Goal: Download file/media

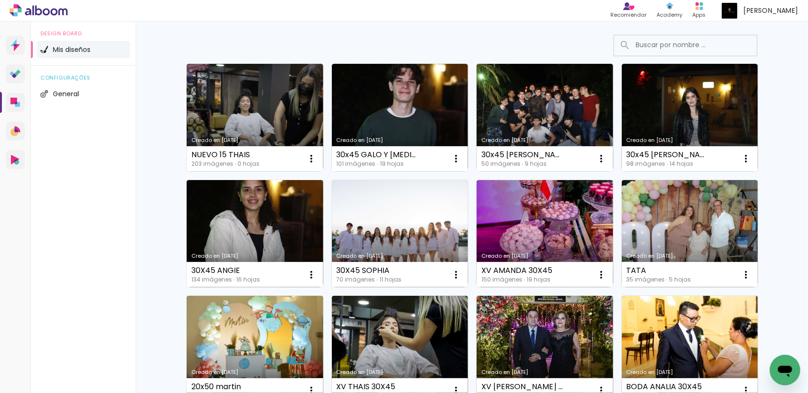
scroll to position [119, 0]
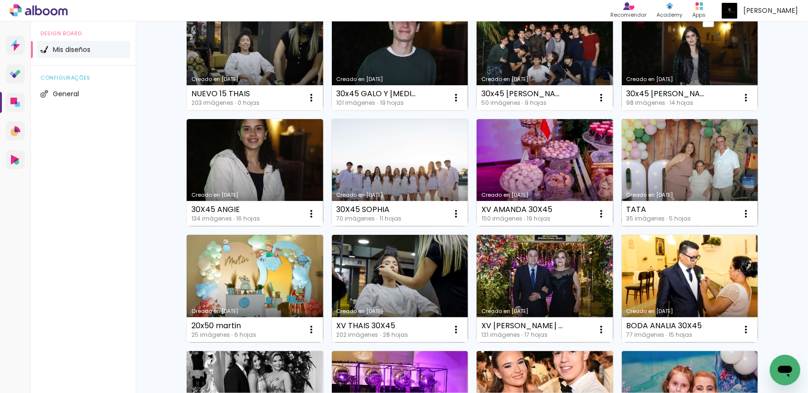
click at [702, 158] on link "Creado en [DATE]" at bounding box center [690, 173] width 137 height 108
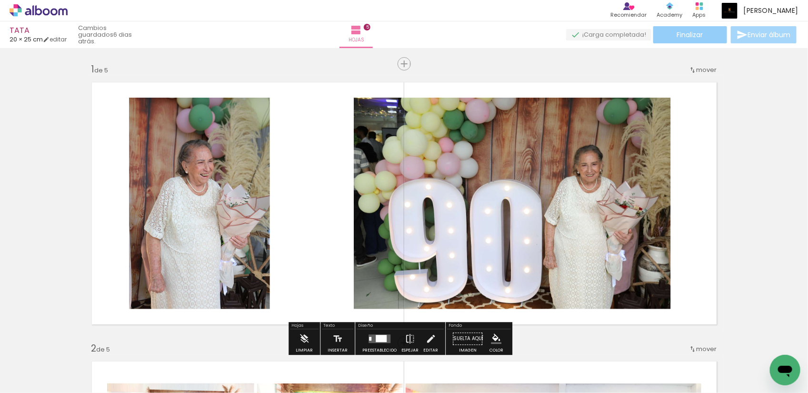
click at [703, 37] on paper-button "Finalizar" at bounding box center [691, 34] width 74 height 17
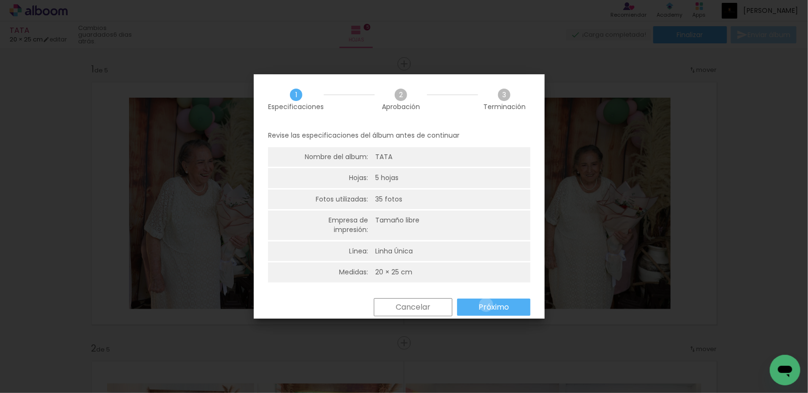
click at [0, 0] on slot "Próximo" at bounding box center [0, 0] width 0 height 0
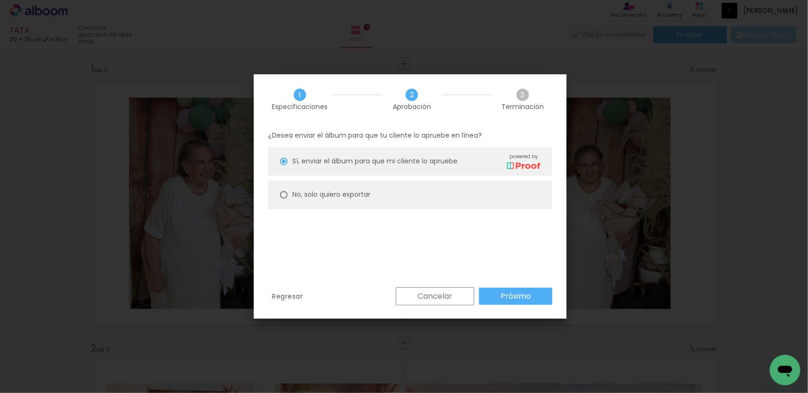
click at [0, 0] on slot "No, solo quiero exportar" at bounding box center [0, 0] width 0 height 0
type paper-radio-button "on"
click at [0, 0] on slot "Próximo" at bounding box center [0, 0] width 0 height 0
type input "Alta, 300 DPI"
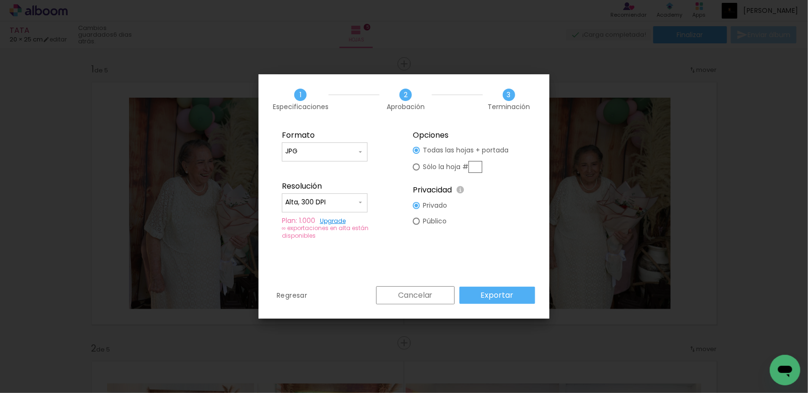
click at [0, 0] on slot "Exportar" at bounding box center [0, 0] width 0 height 0
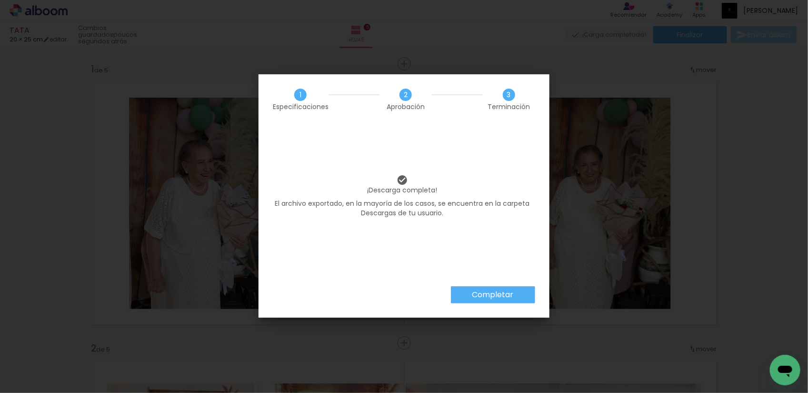
click at [0, 0] on slot "Completar" at bounding box center [0, 0] width 0 height 0
